Goal: Complete application form

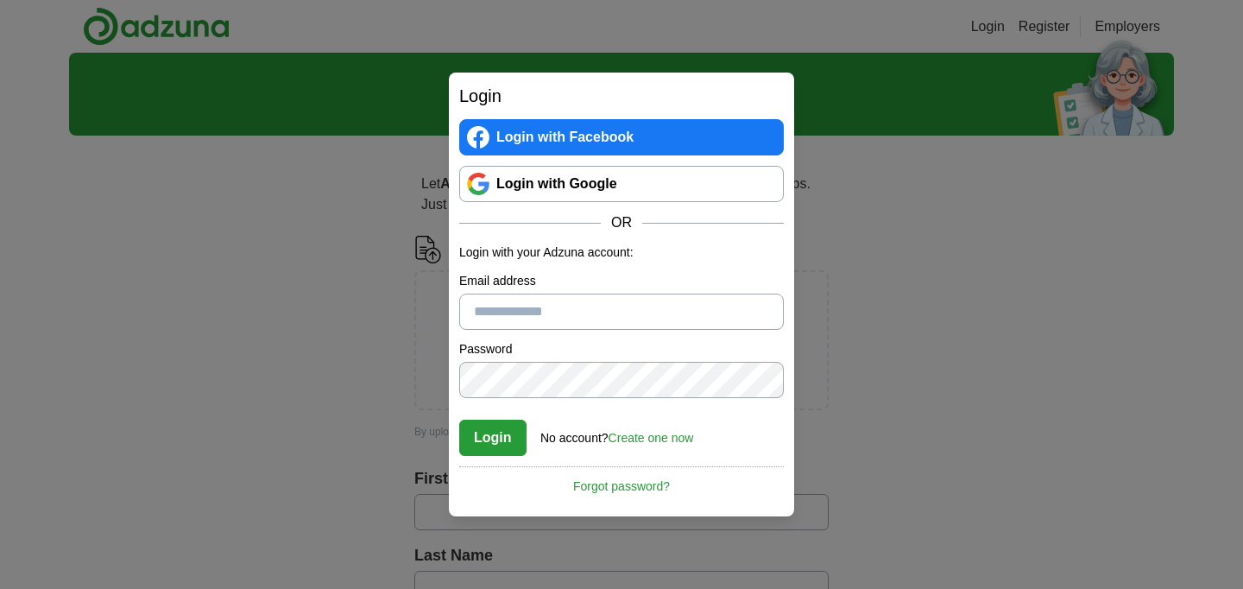
click at [570, 313] on input "Email address" at bounding box center [621, 311] width 324 height 36
click at [532, 216] on div "OR" at bounding box center [621, 222] width 324 height 21
click at [545, 188] on link "Login with Google" at bounding box center [621, 184] width 324 height 36
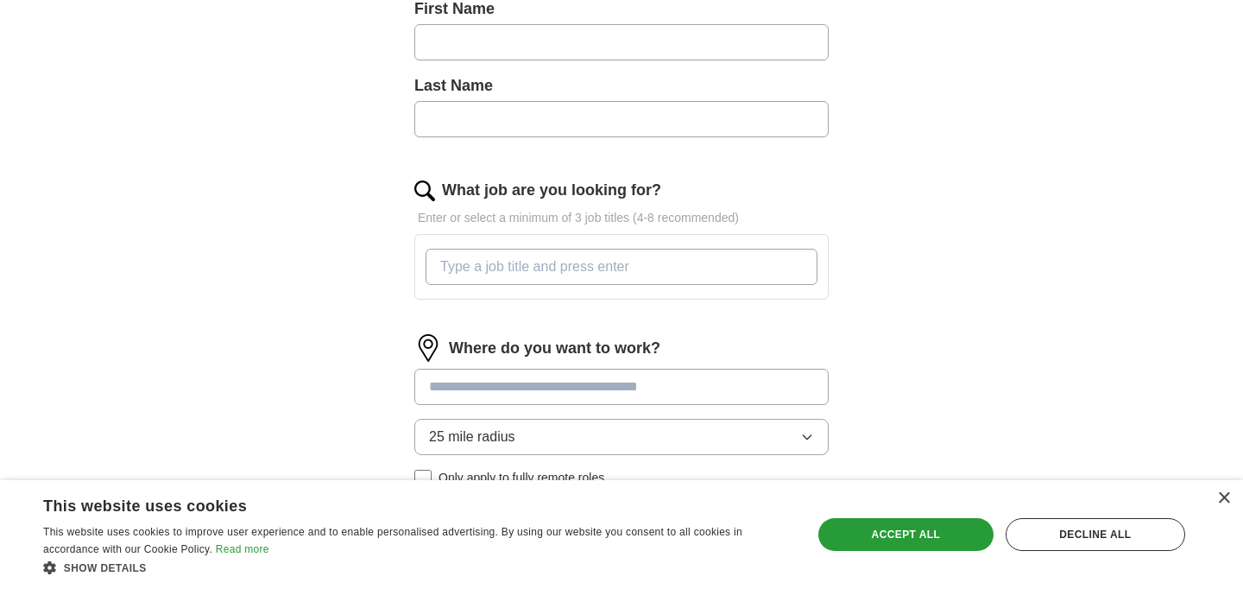
scroll to position [471, 0]
click at [570, 274] on input "What job are you looking for?" at bounding box center [621, 265] width 392 height 36
click at [572, 400] on input at bounding box center [621, 385] width 414 height 36
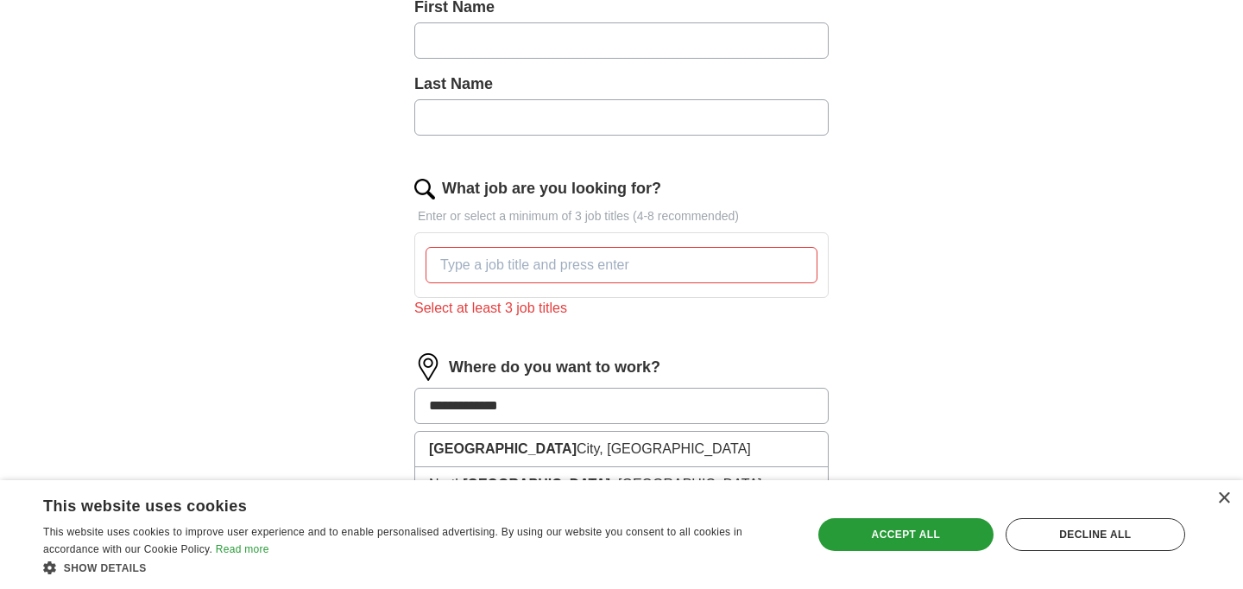
type input "**********"
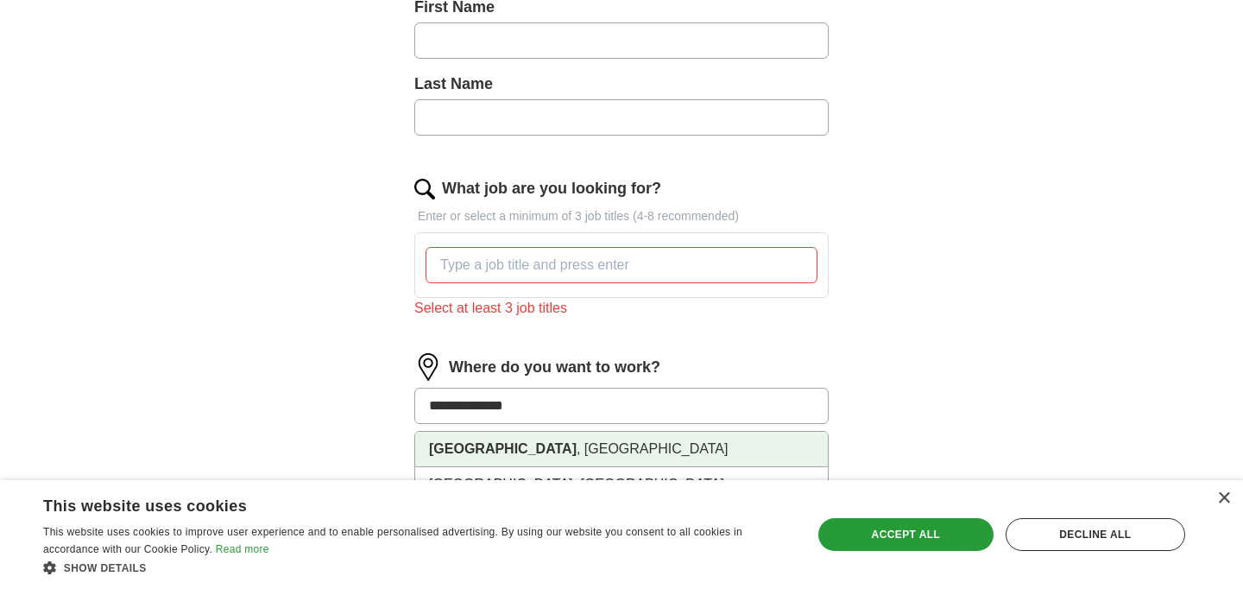
click at [637, 452] on li "[GEOGRAPHIC_DATA] , [GEOGRAPHIC_DATA]" at bounding box center [621, 448] width 412 height 35
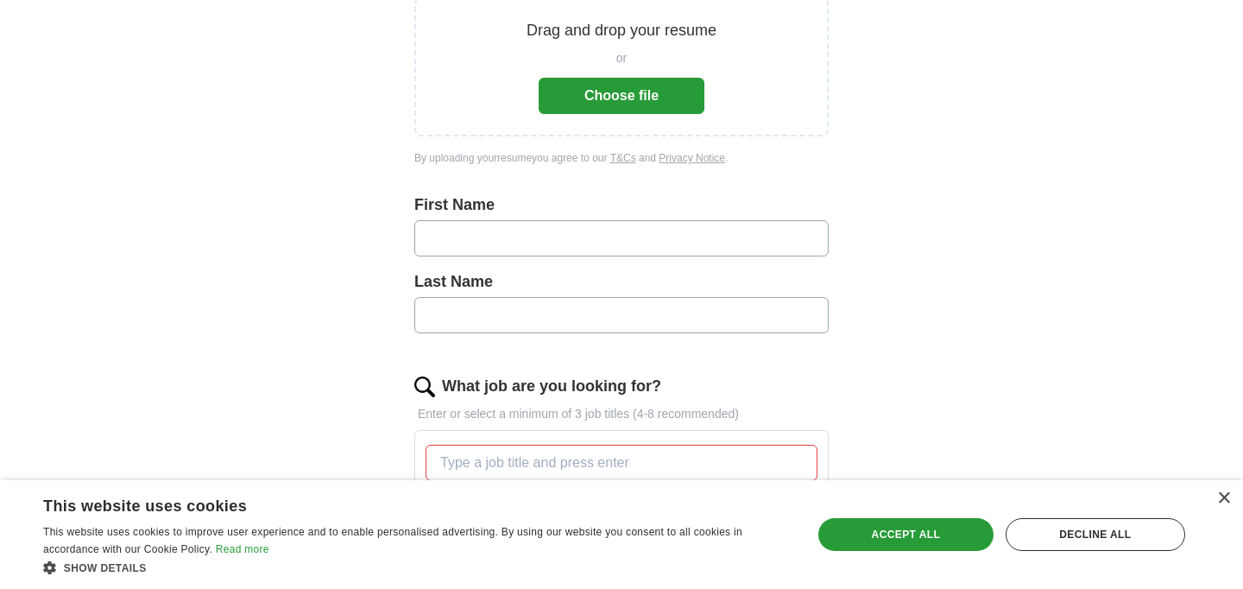
click at [689, 234] on input "text" at bounding box center [621, 238] width 414 height 36
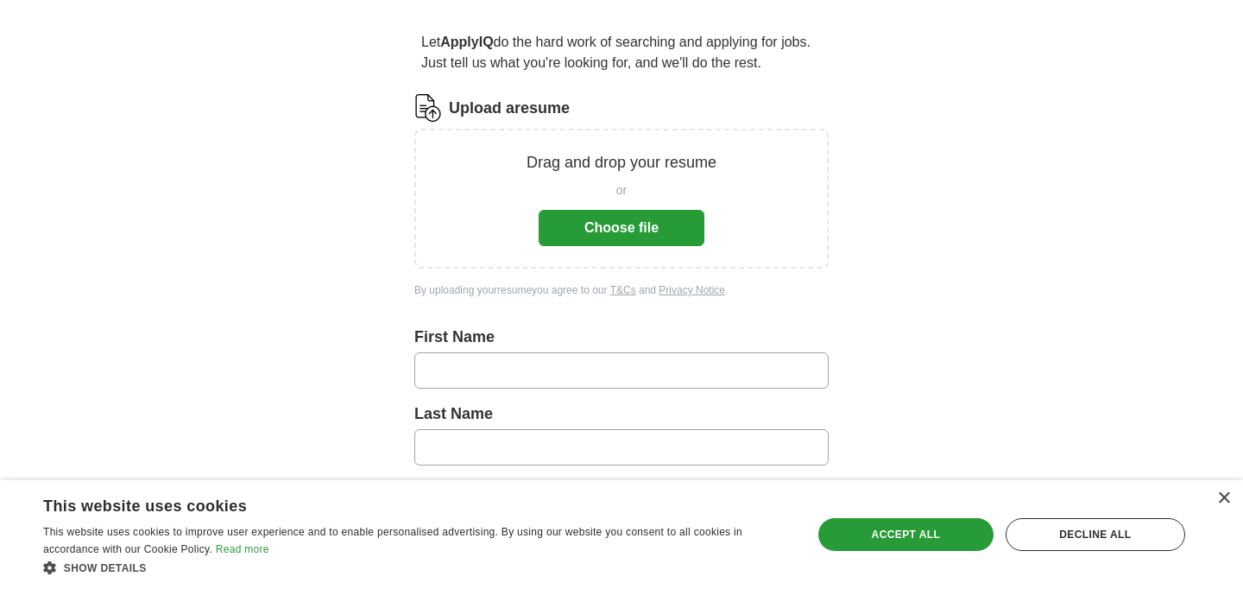
scroll to position [0, 0]
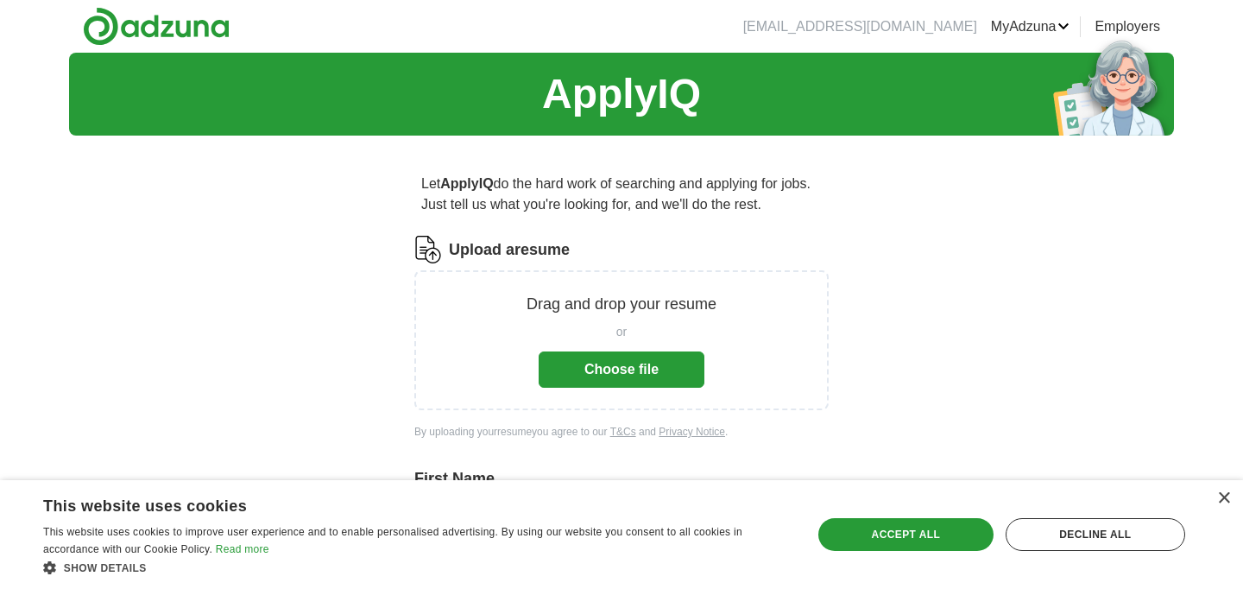
click at [651, 343] on div "or Choose file" at bounding box center [621, 352] width 166 height 72
click at [654, 372] on button "Choose file" at bounding box center [621, 369] width 166 height 36
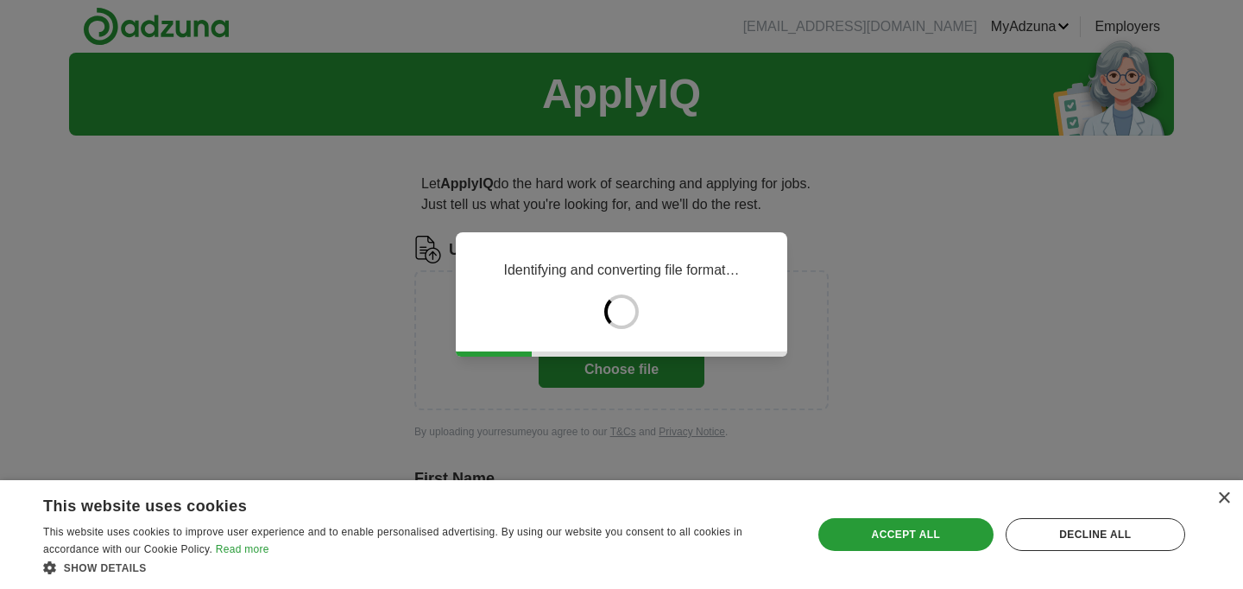
click at [1221, 513] on div "× This website uses cookies This website uses cookies to improve user experienc…" at bounding box center [621, 534] width 1243 height 109
click at [1220, 507] on div "× This website uses cookies This website uses cookies to improve user experienc…" at bounding box center [621, 534] width 1243 height 109
click at [1227, 504] on div "×" at bounding box center [1223, 498] width 13 height 13
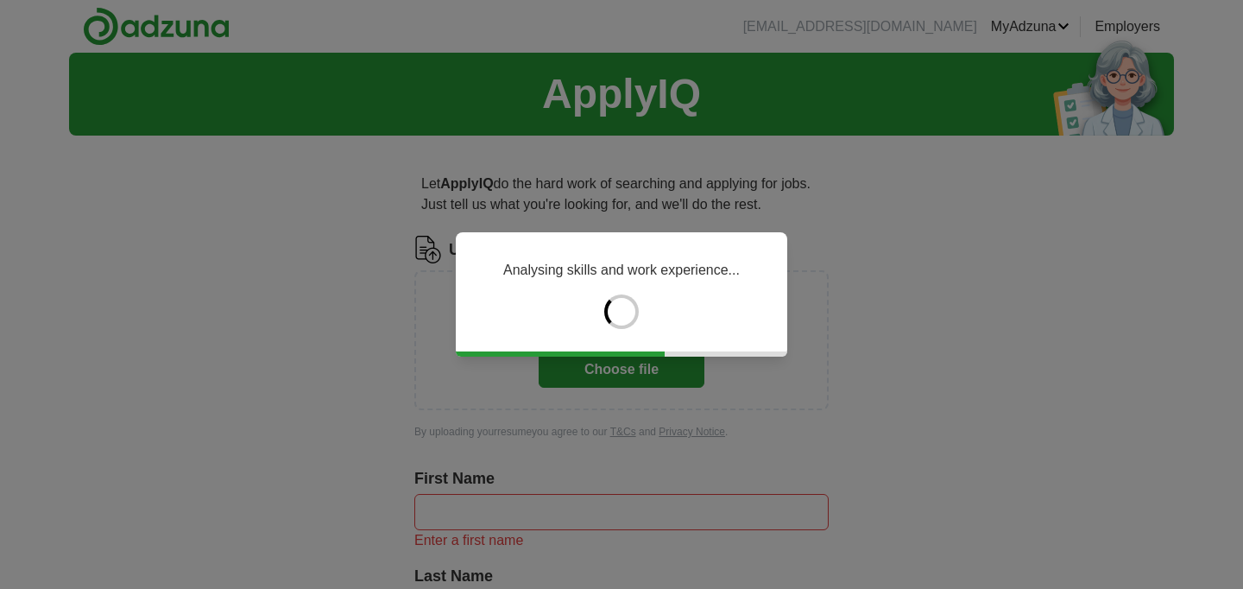
click at [752, 312] on div "Analysing skills and work experience..." at bounding box center [621, 294] width 331 height 124
click at [949, 274] on div "Analysing skills and work experience..." at bounding box center [621, 294] width 1243 height 589
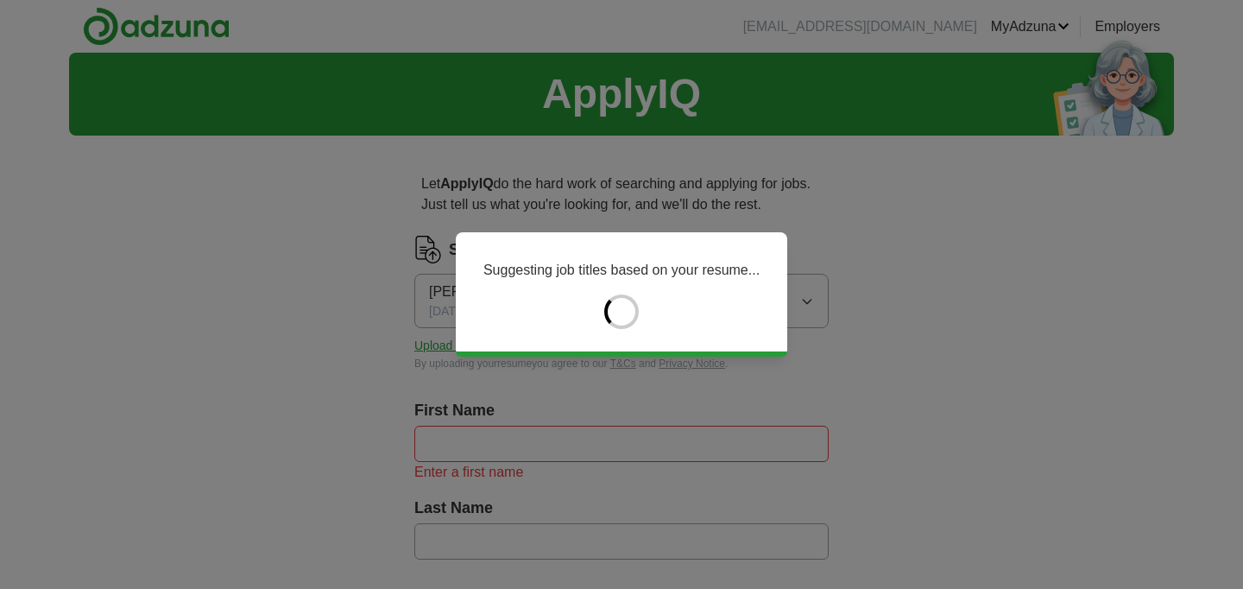
type input "****"
type input "*********"
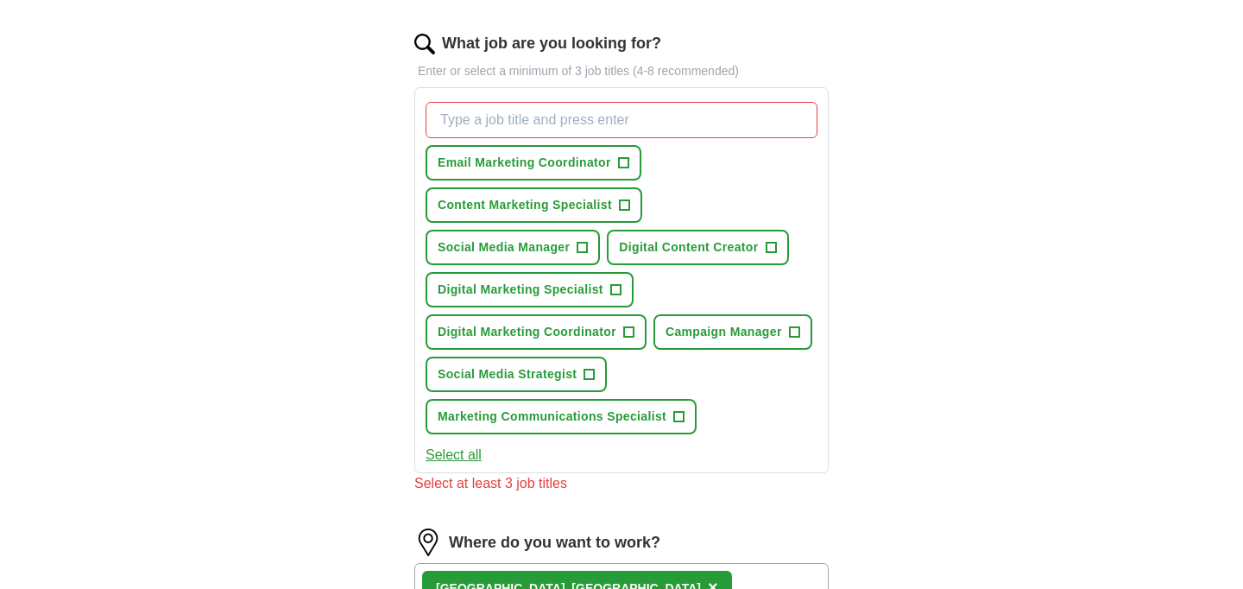
scroll to position [557, 0]
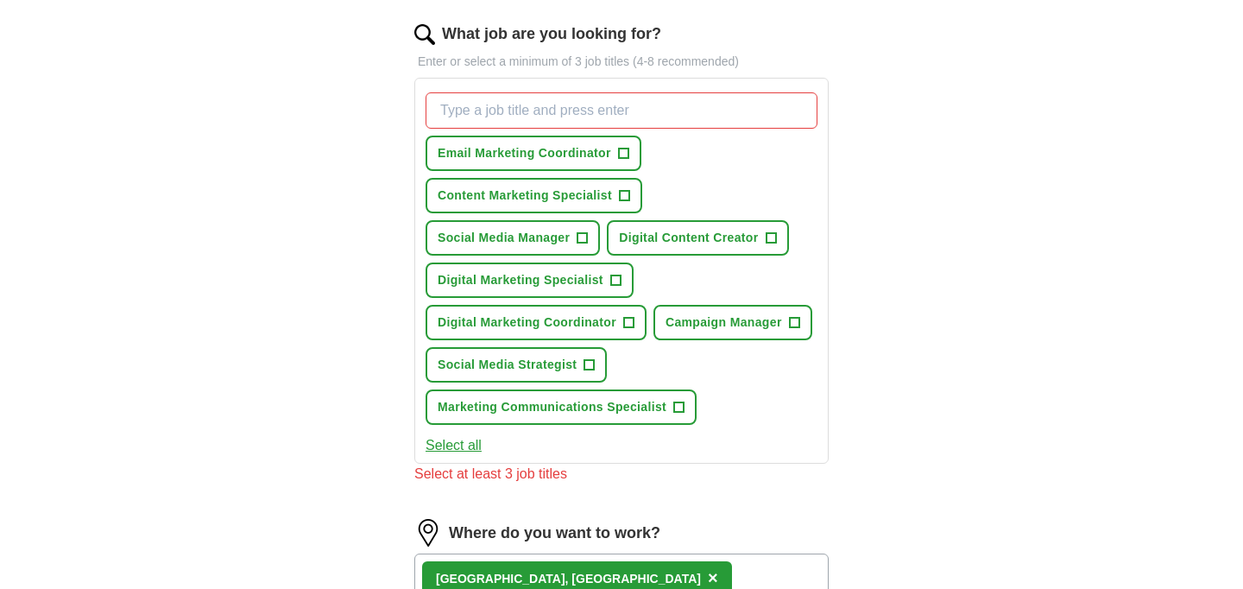
click at [692, 185] on div "Email Marketing Coordinator + Content Marketing Specialist + Social Media Manag…" at bounding box center [621, 258] width 399 height 346
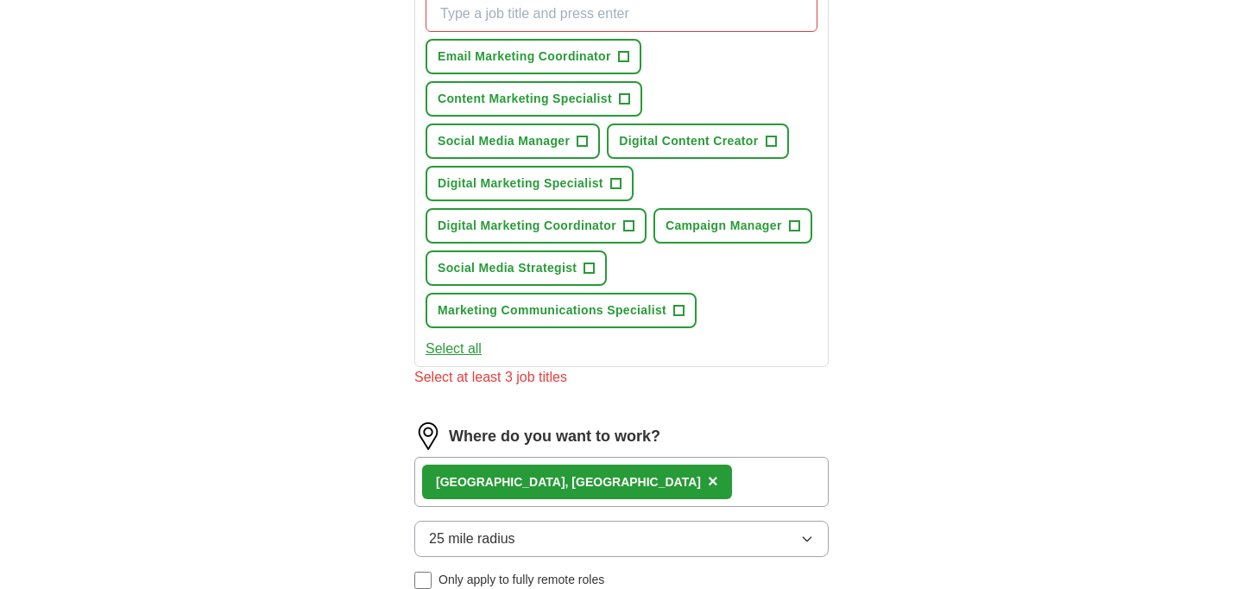
scroll to position [481, 0]
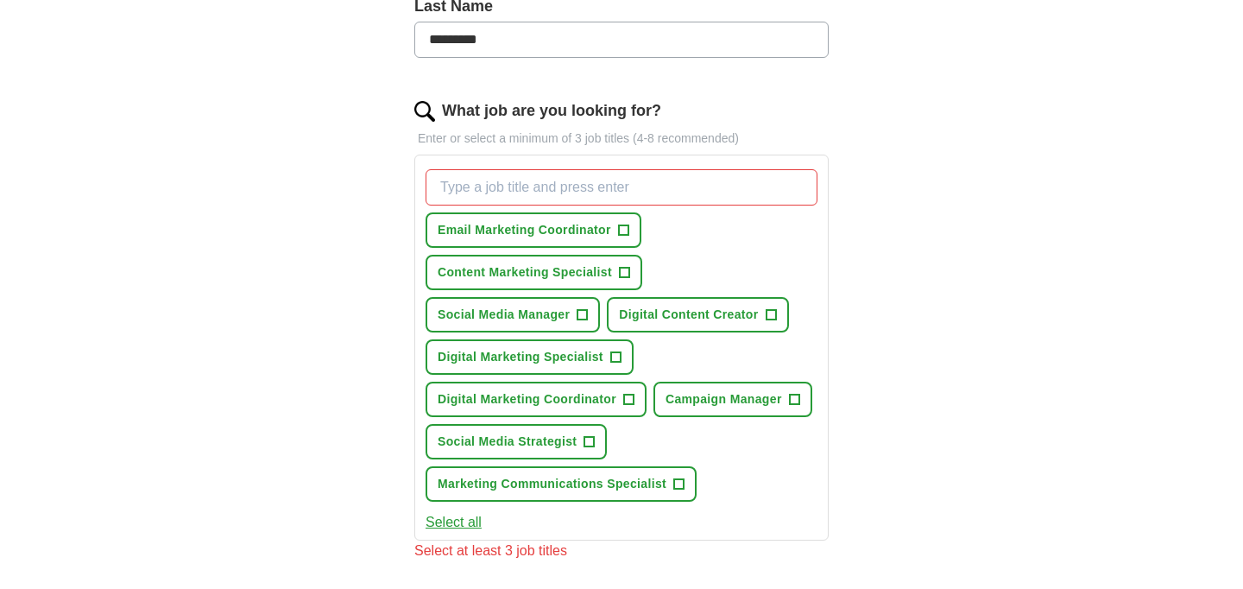
click at [668, 176] on input "What job are you looking for?" at bounding box center [621, 187] width 392 height 36
type input "s"
type input "a"
type input "policy writing"
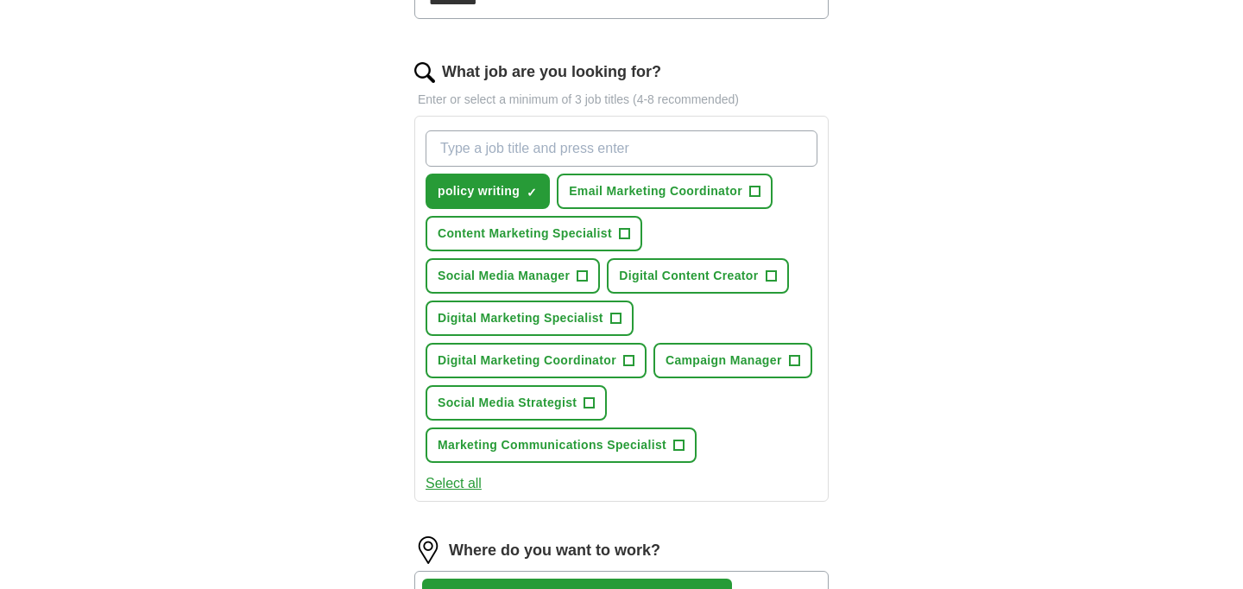
scroll to position [418, 0]
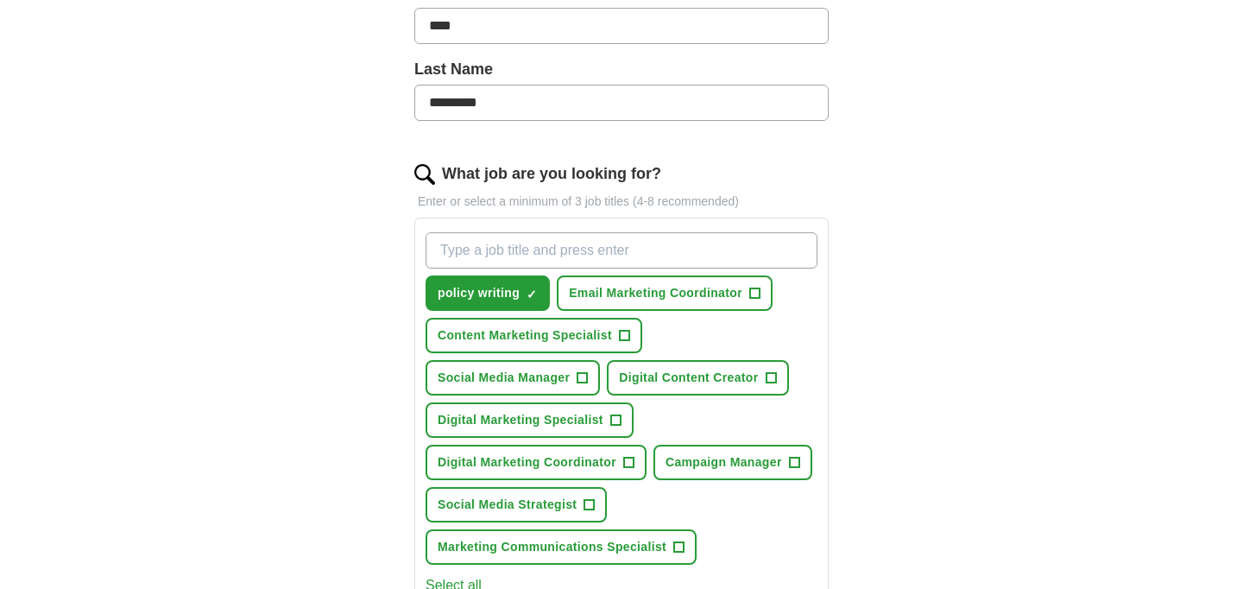
click at [616, 247] on input "What job are you looking for?" at bounding box center [621, 250] width 392 height 36
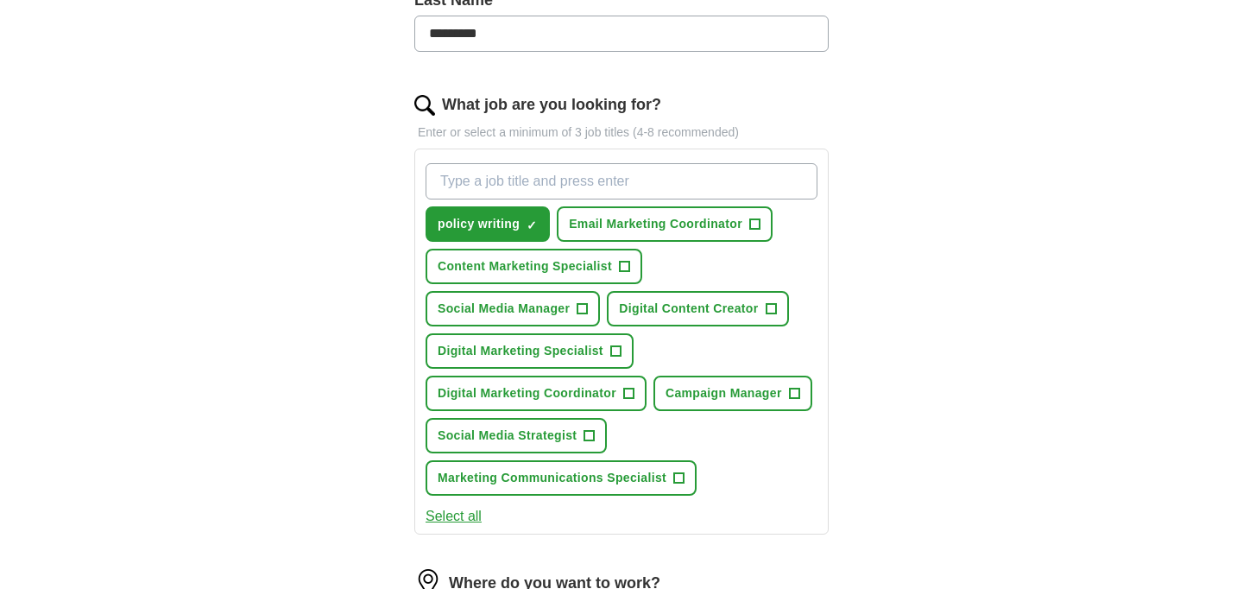
click at [345, 228] on div "Let ApplyIQ do the hard work of searching and applying for jobs. Just tell us w…" at bounding box center [621, 292] width 552 height 1259
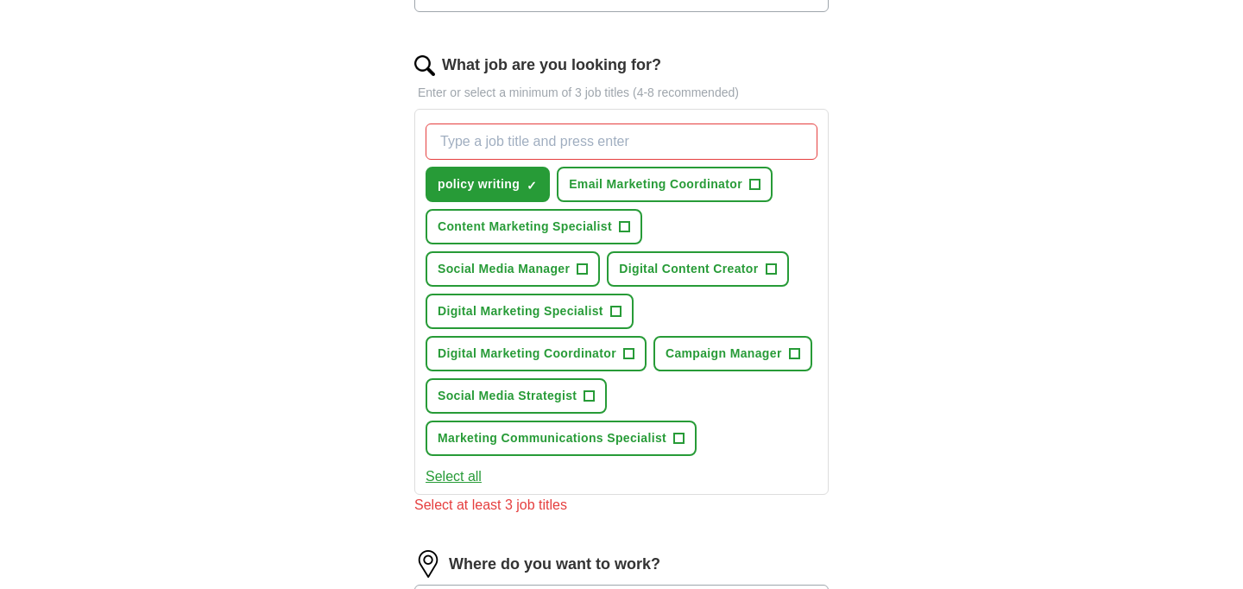
scroll to position [530, 0]
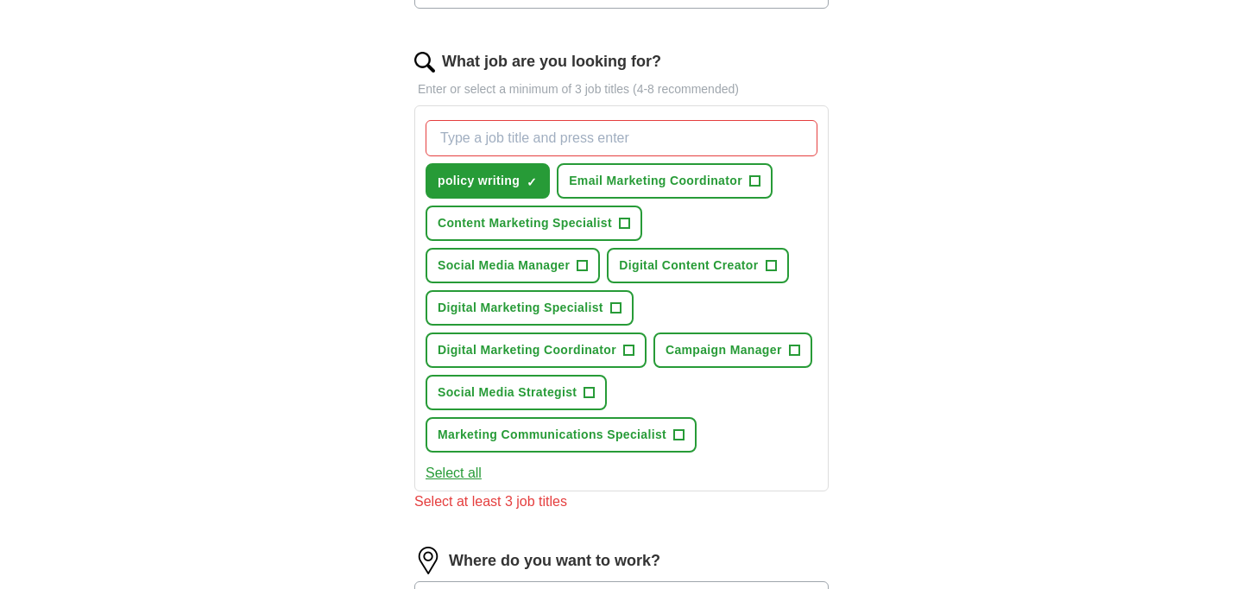
click at [533, 142] on input "What job are you looking for?" at bounding box center [621, 138] width 392 height 36
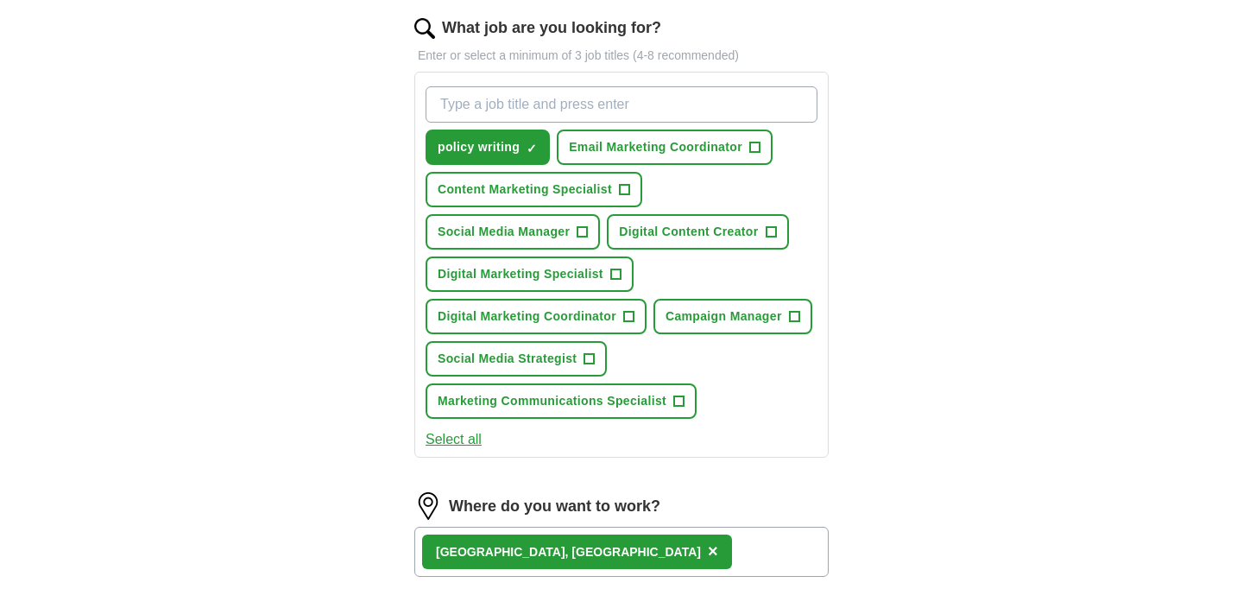
scroll to position [564, 0]
click at [740, 326] on button "Campaign Manager +" at bounding box center [732, 315] width 159 height 35
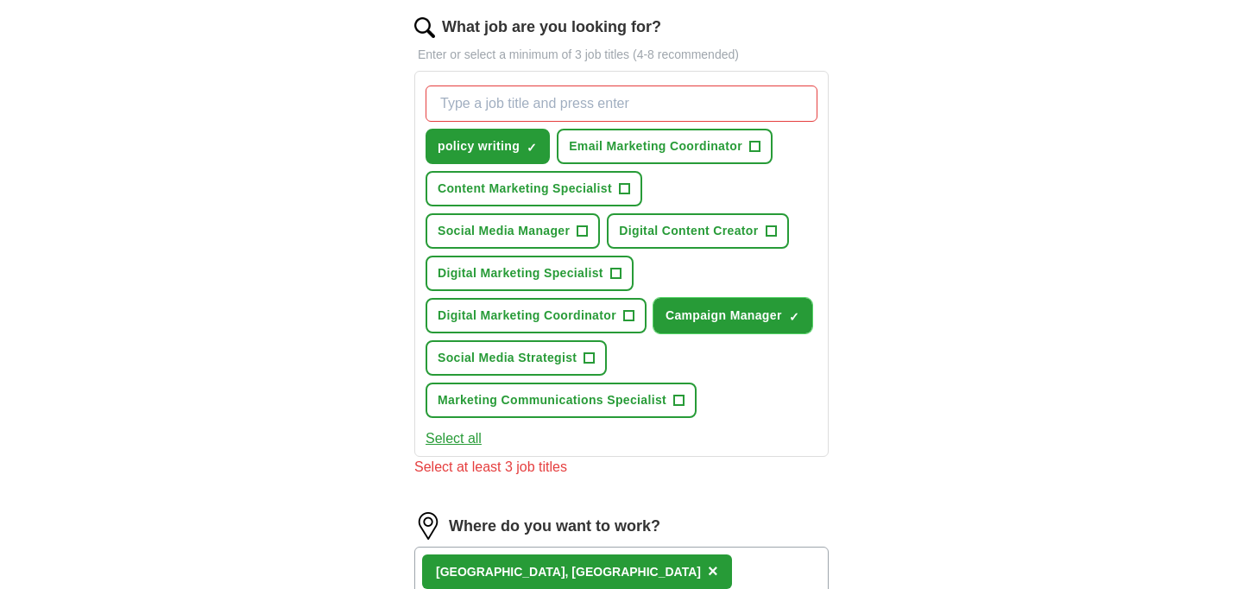
click at [748, 323] on span "Campaign Manager" at bounding box center [723, 315] width 116 height 18
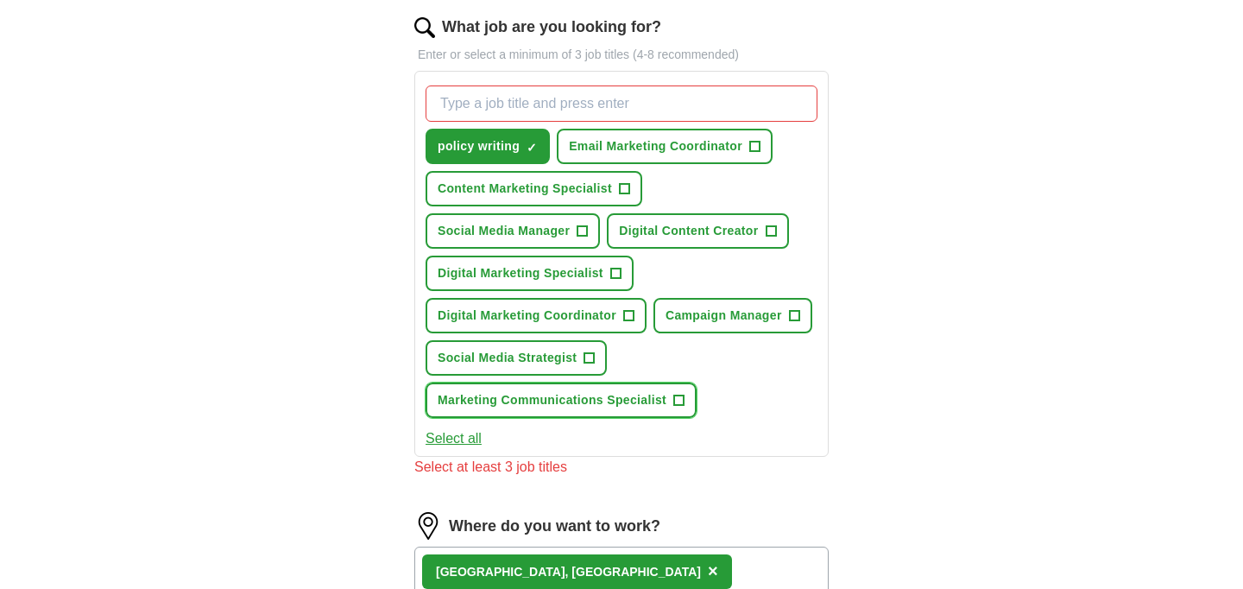
click at [554, 407] on span "Marketing Communications Specialist" at bounding box center [551, 400] width 229 height 18
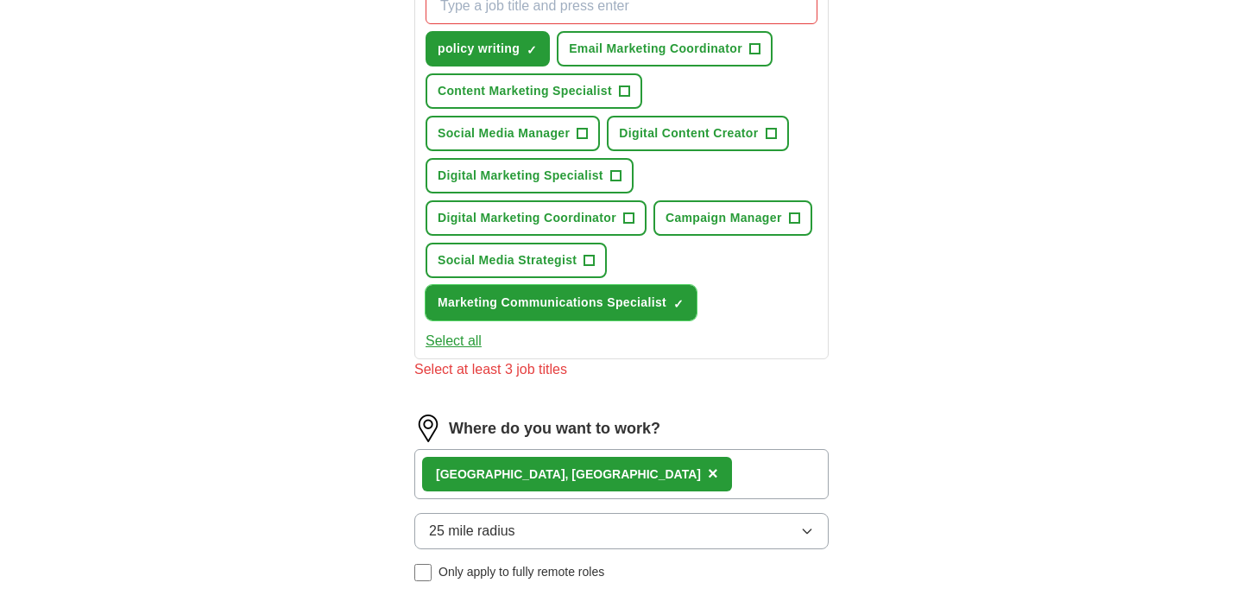
scroll to position [584, 0]
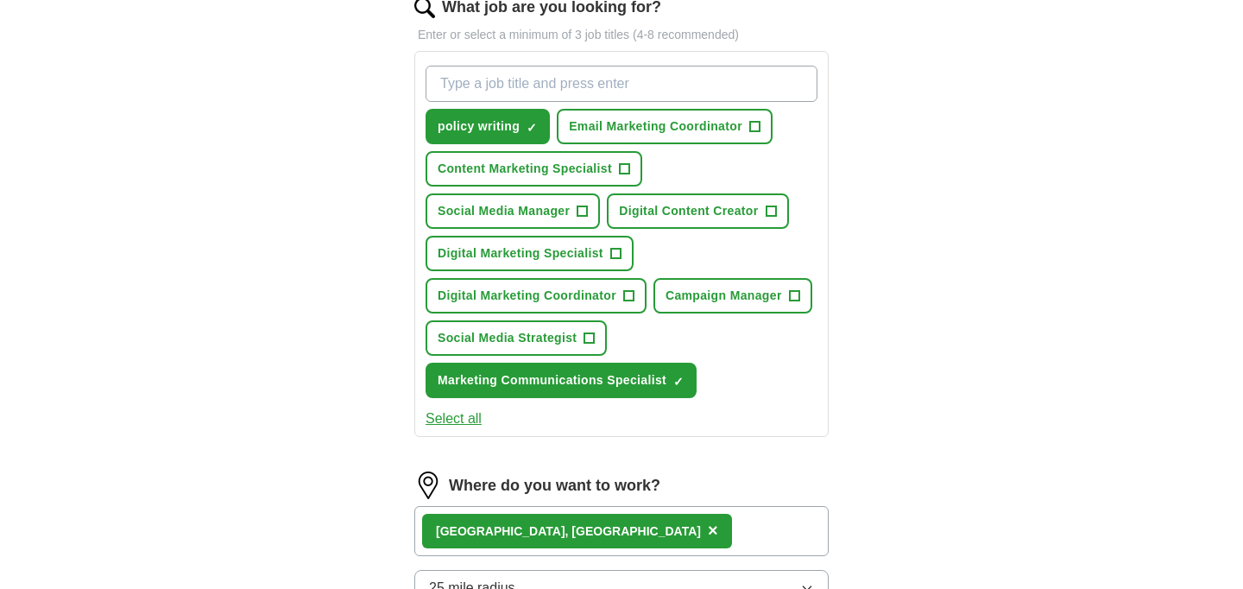
click at [614, 84] on input "What job are you looking for?" at bounding box center [621, 84] width 392 height 36
type input "writing"
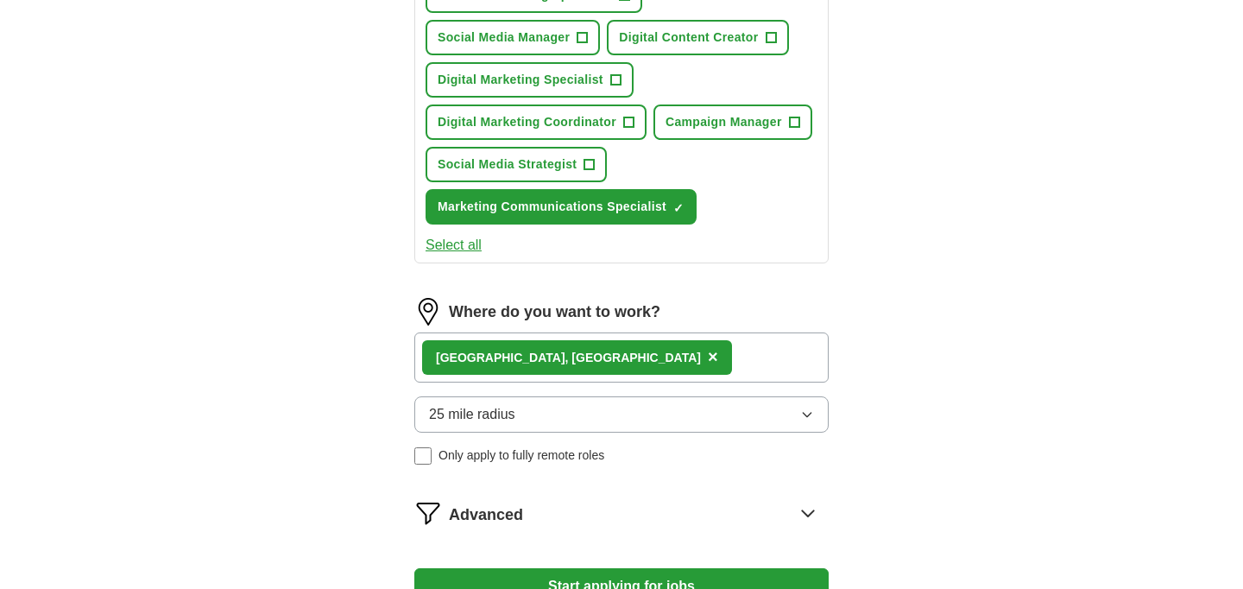
scroll to position [932, 0]
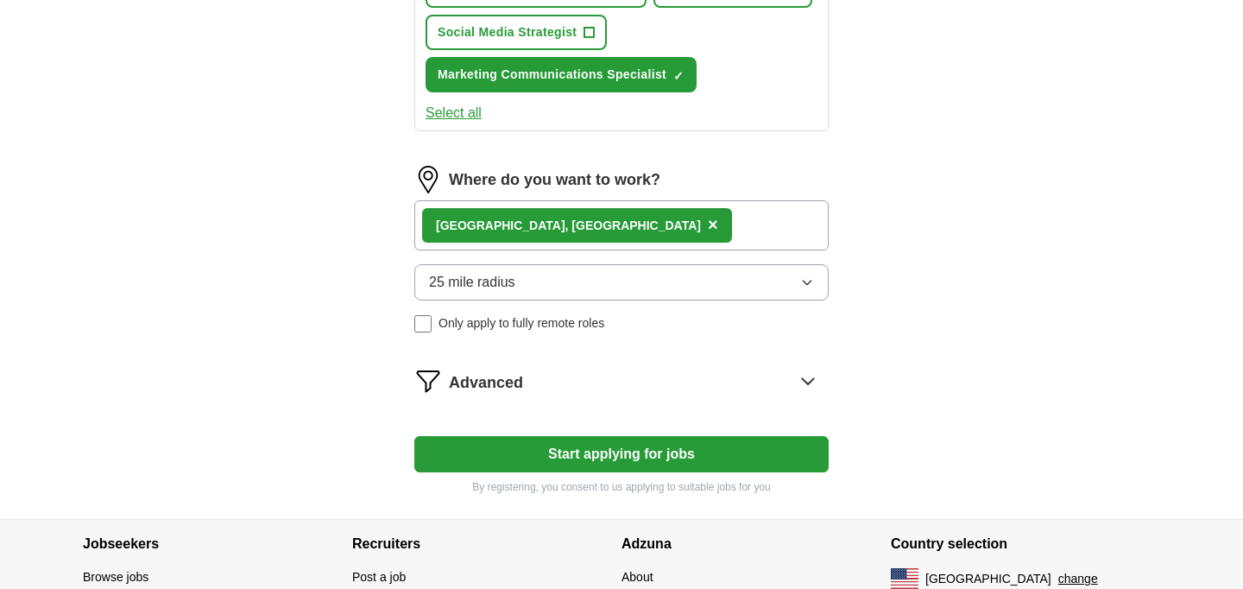
click at [512, 450] on button "Start applying for jobs" at bounding box center [621, 454] width 414 height 36
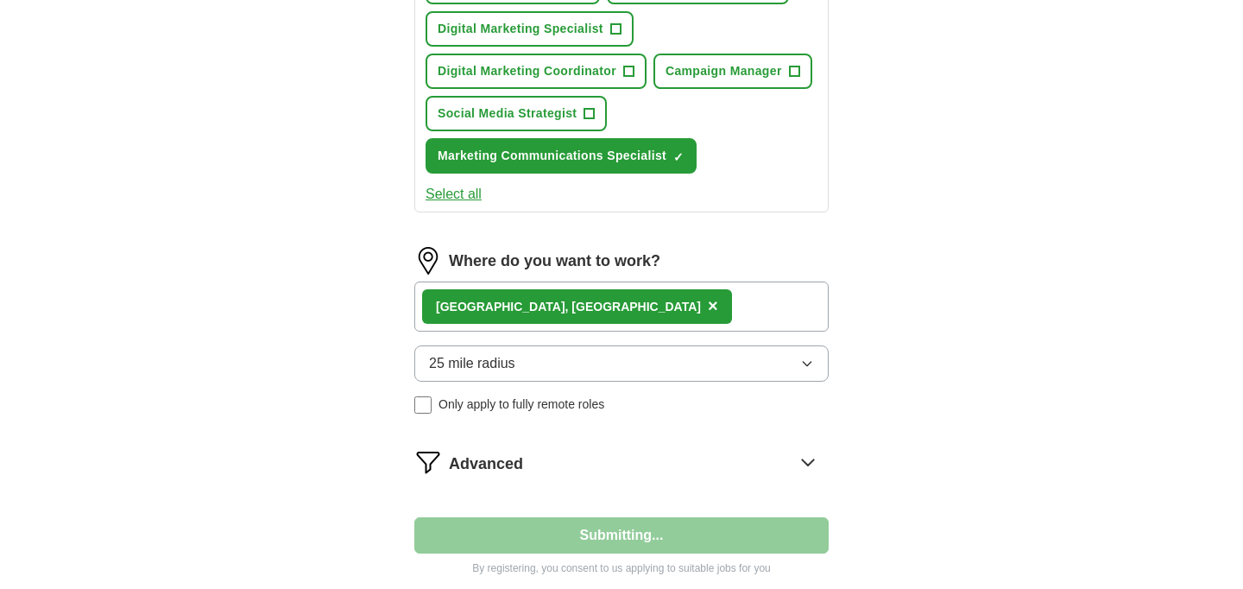
select select "**"
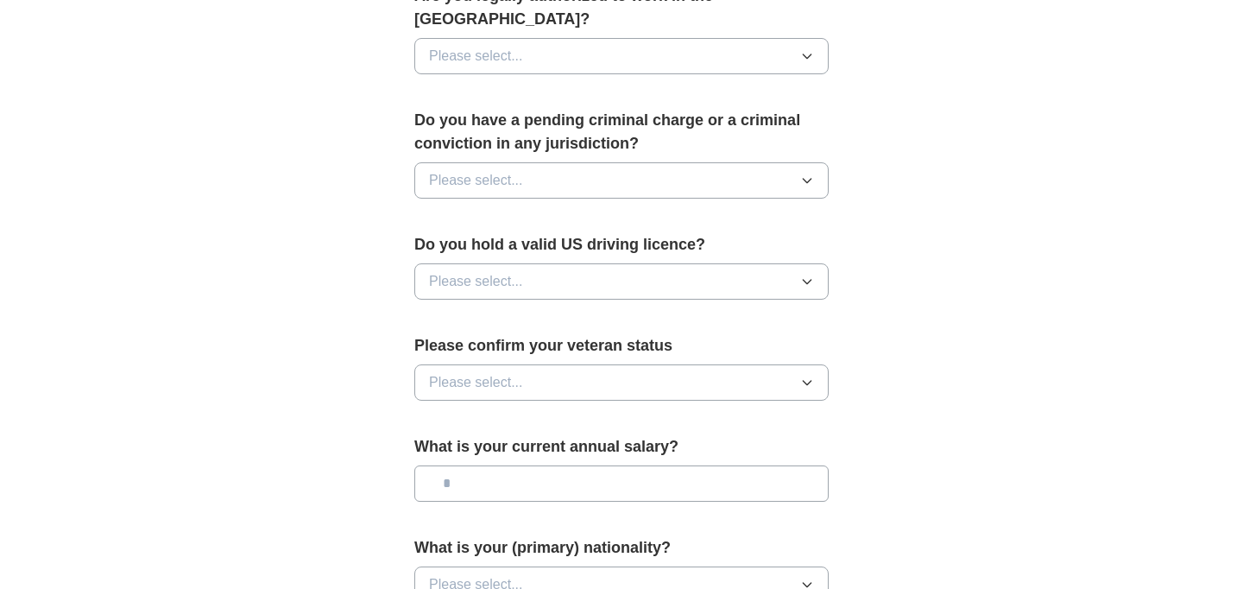
scroll to position [1186, 0]
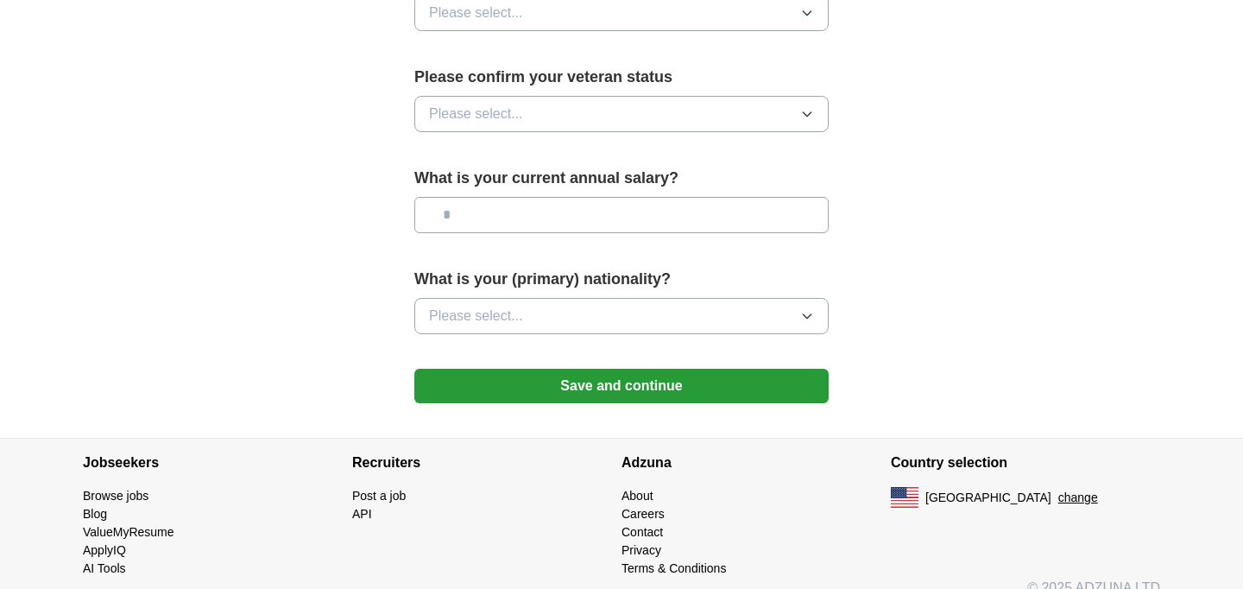
click at [802, 374] on button "Save and continue" at bounding box center [621, 385] width 414 height 35
